Goal: Task Accomplishment & Management: Use online tool/utility

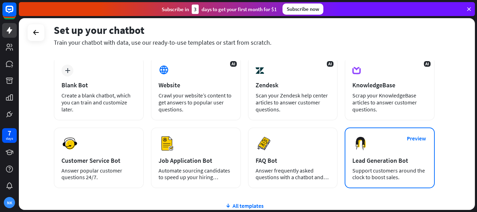
scroll to position [97, 0]
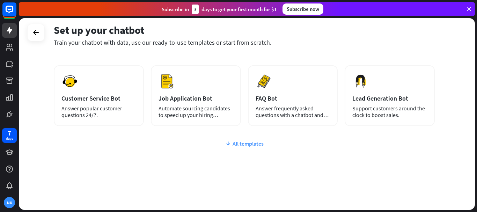
click at [256, 146] on div "All templates" at bounding box center [244, 143] width 381 height 7
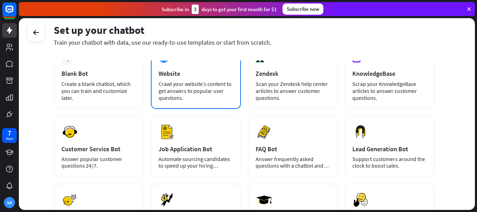
scroll to position [0, 0]
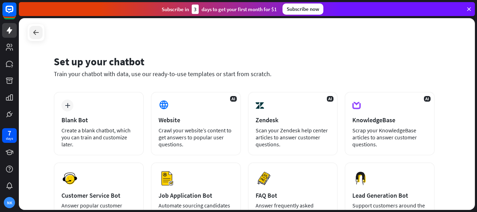
click at [36, 29] on icon at bounding box center [36, 32] width 8 height 8
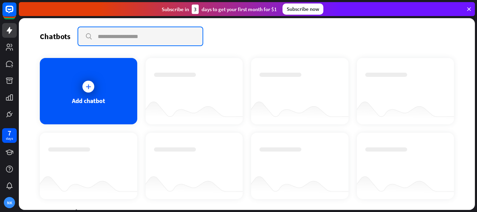
click at [114, 42] on input "text" at bounding box center [140, 36] width 124 height 18
type input "****"
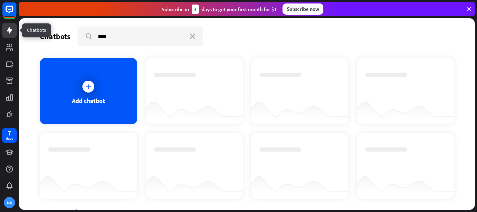
click at [11, 35] on link at bounding box center [9, 30] width 15 height 15
click at [11, 31] on icon at bounding box center [10, 30] width 6 height 7
click at [471, 10] on icon at bounding box center [469, 9] width 6 height 6
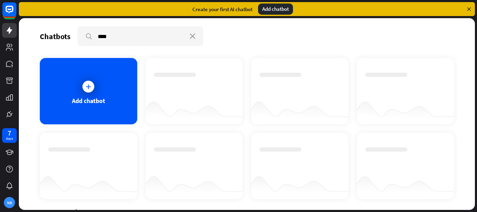
click at [276, 8] on div "Add chatbot" at bounding box center [275, 8] width 35 height 11
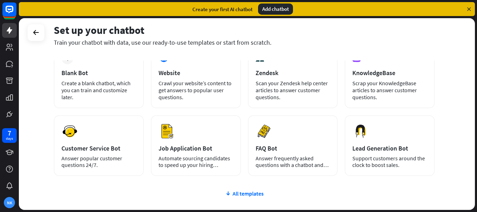
scroll to position [35, 0]
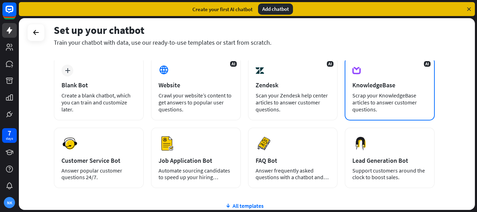
click at [376, 101] on div "Scrap your KnowledgeBase articles to answer customer questions." at bounding box center [390, 102] width 75 height 21
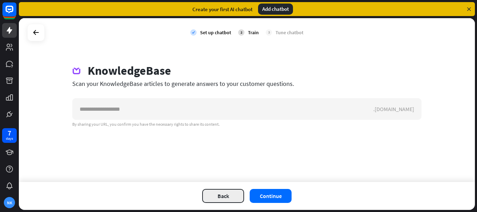
click at [229, 197] on button "Back" at bounding box center [223, 196] width 42 height 14
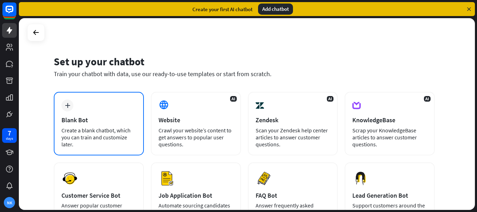
click at [86, 113] on div "plus Blank Bot Create a blank chatbot, which you can train and customize later." at bounding box center [99, 124] width 90 height 64
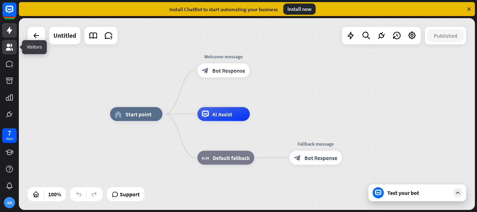
click at [7, 49] on icon at bounding box center [9, 47] width 7 height 7
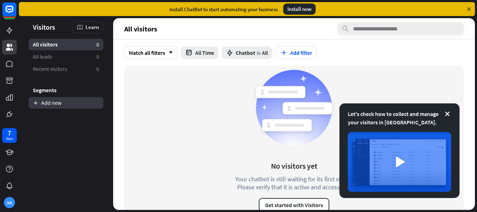
click at [56, 103] on link "Add new" at bounding box center [66, 103] width 75 height 12
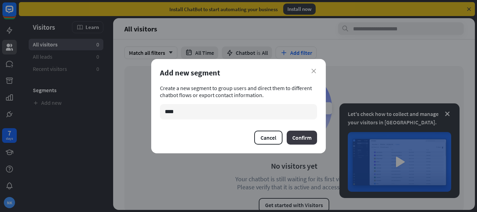
type input "****"
click at [314, 136] on button "Confirm" at bounding box center [302, 138] width 30 height 14
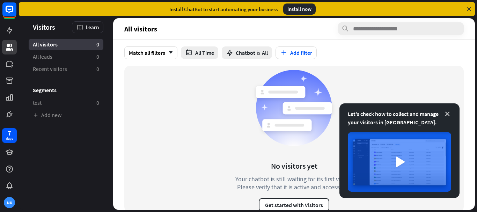
click at [447, 113] on icon at bounding box center [447, 113] width 7 height 7
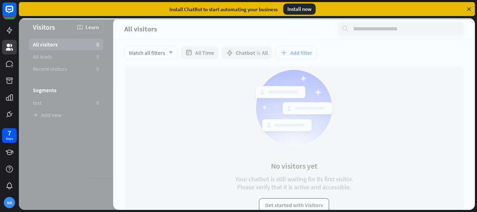
scroll to position [9, 0]
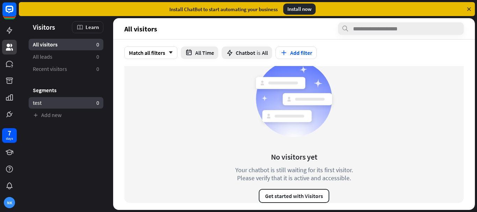
click at [47, 103] on link "test 0" at bounding box center [66, 103] width 75 height 12
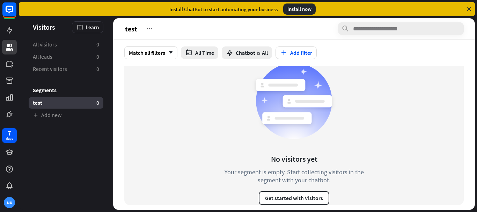
scroll to position [9, 0]
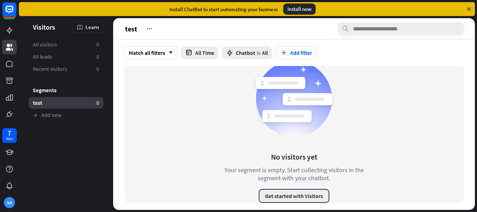
click at [304, 195] on button "Get started with Visitors" at bounding box center [294, 196] width 71 height 14
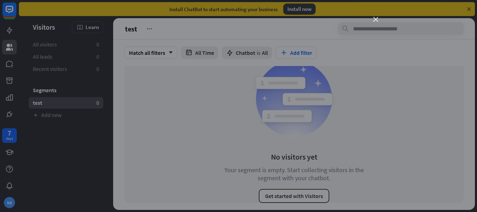
click at [377, 18] on icon "close" at bounding box center [376, 19] width 5 height 5
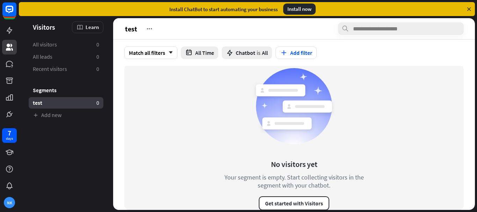
scroll to position [0, 0]
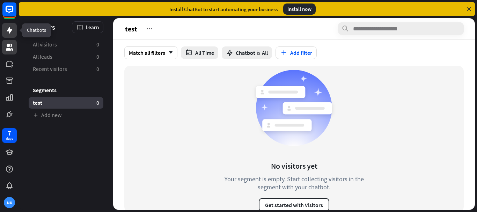
click at [12, 30] on icon at bounding box center [10, 30] width 6 height 7
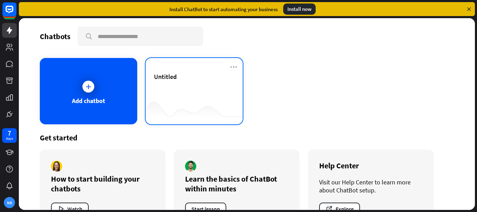
click at [170, 94] on div "Untitled" at bounding box center [194, 85] width 81 height 24
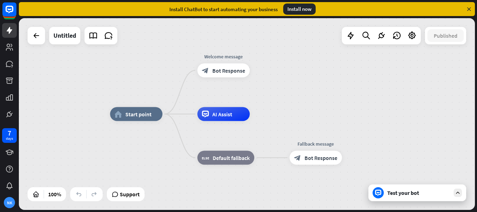
click at [411, 199] on div "Test your bot" at bounding box center [418, 193] width 98 height 17
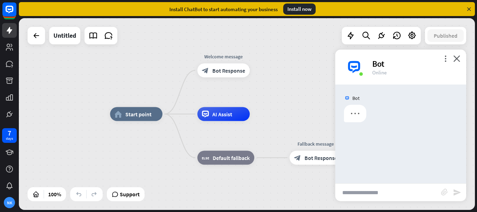
click at [407, 194] on input "text" at bounding box center [389, 192] width 106 height 17
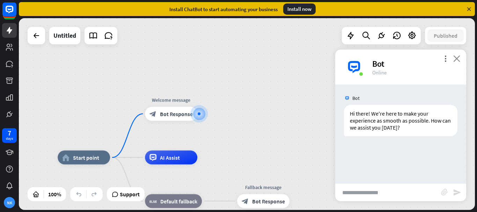
click at [459, 58] on icon "close" at bounding box center [457, 58] width 7 height 7
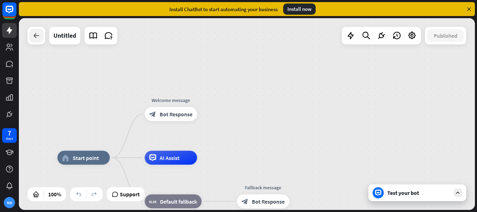
click at [33, 38] on icon at bounding box center [36, 35] width 8 height 8
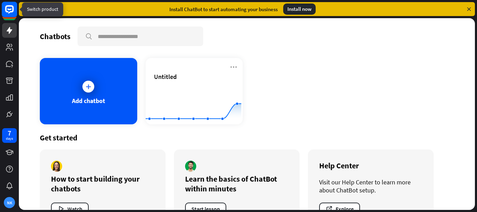
click at [13, 9] on icon at bounding box center [9, 9] width 8 height 8
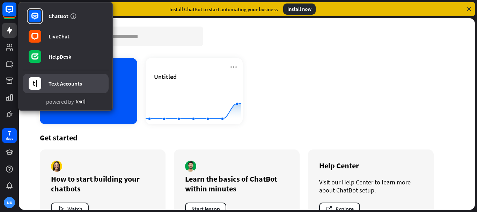
click at [63, 83] on div "Text Accounts" at bounding box center [66, 83] width 34 height 7
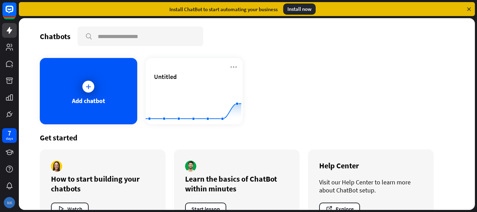
click at [7, 203] on div "NK" at bounding box center [9, 202] width 11 height 11
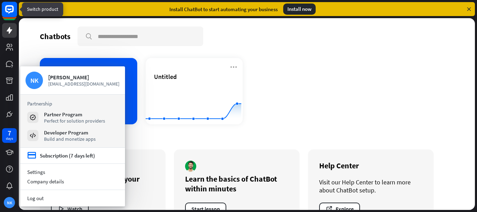
click at [9, 9] on icon at bounding box center [9, 9] width 4 height 2
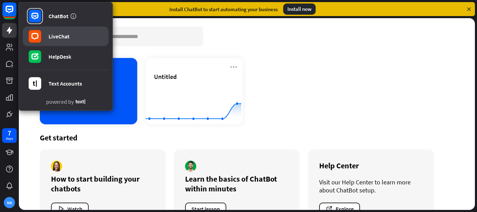
click at [55, 35] on div "LiveChat" at bounding box center [59, 36] width 21 height 7
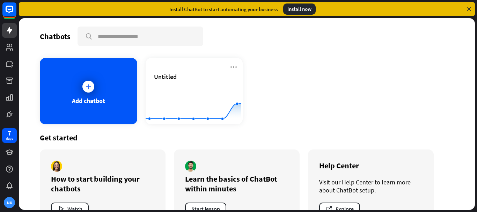
click at [470, 12] on icon at bounding box center [469, 9] width 6 height 6
